Goal: Use online tool/utility: Utilize a website feature to perform a specific function

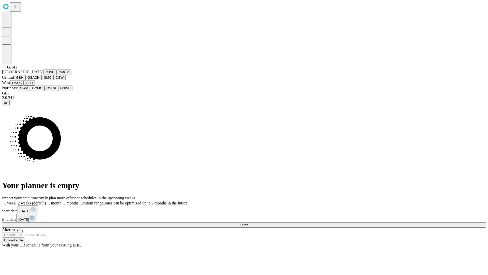
click at [43, 75] on button "GJSH" at bounding box center [49, 71] width 13 height 5
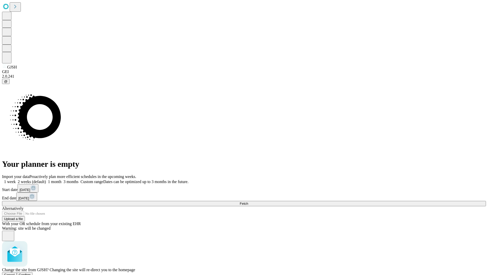
click at [31, 273] on span "Confirm" at bounding box center [25, 275] width 12 height 4
click at [16, 179] on label "1 week" at bounding box center [9, 181] width 14 height 4
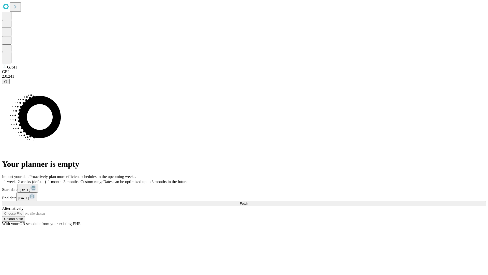
click at [248, 201] on span "Fetch" at bounding box center [244, 203] width 8 height 4
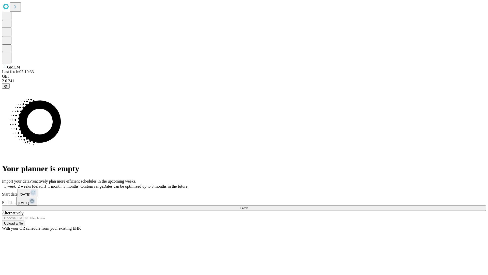
click at [16, 184] on label "1 week" at bounding box center [9, 186] width 14 height 4
click at [248, 206] on span "Fetch" at bounding box center [244, 208] width 8 height 4
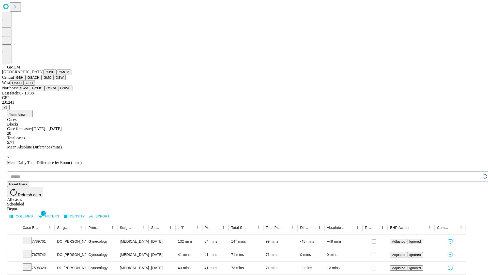
click at [25, 80] on button "GBH" at bounding box center [19, 77] width 11 height 5
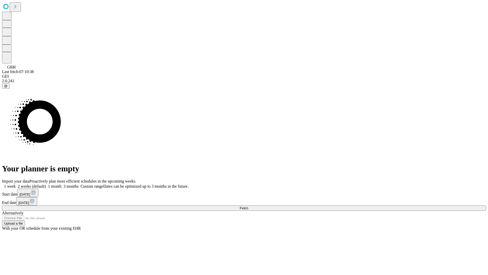
click at [248, 206] on span "Fetch" at bounding box center [244, 208] width 8 height 4
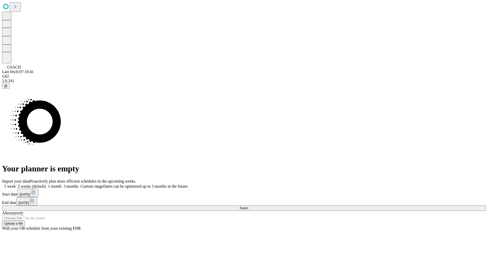
click at [16, 184] on label "1 week" at bounding box center [9, 186] width 14 height 4
click at [248, 206] on span "Fetch" at bounding box center [244, 208] width 8 height 4
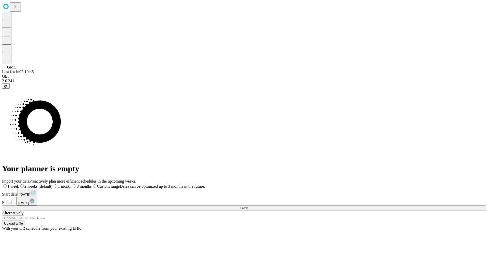
click at [19, 184] on label "1 week" at bounding box center [10, 186] width 17 height 4
click at [248, 206] on span "Fetch" at bounding box center [244, 208] width 8 height 4
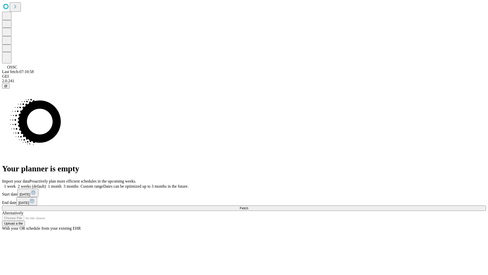
click at [16, 184] on label "1 week" at bounding box center [9, 186] width 14 height 4
click at [248, 206] on span "Fetch" at bounding box center [244, 208] width 8 height 4
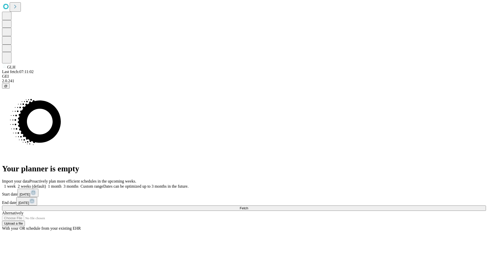
click at [248, 206] on span "Fetch" at bounding box center [244, 208] width 8 height 4
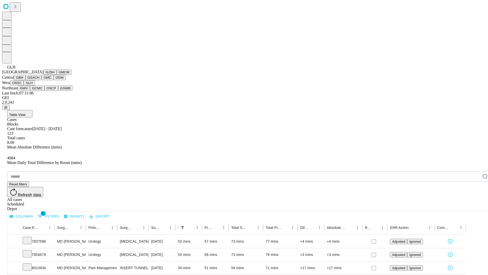
click at [30, 91] on button "GWV" at bounding box center [24, 87] width 12 height 5
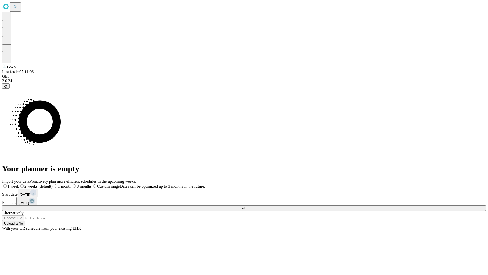
click at [248, 206] on span "Fetch" at bounding box center [244, 208] width 8 height 4
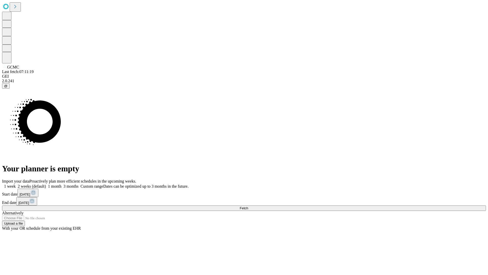
click at [16, 184] on label "1 week" at bounding box center [9, 186] width 14 height 4
click at [248, 206] on span "Fetch" at bounding box center [244, 208] width 8 height 4
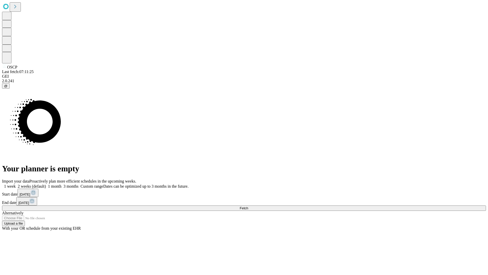
click at [248, 206] on span "Fetch" at bounding box center [244, 208] width 8 height 4
